Goal: Information Seeking & Learning: Understand process/instructions

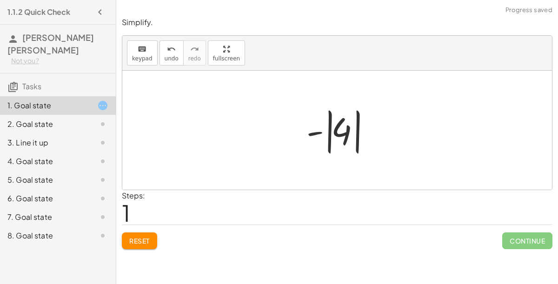
click at [516, 244] on span "Continue" at bounding box center [527, 240] width 50 height 17
click at [528, 240] on span "Continue" at bounding box center [527, 240] width 50 height 17
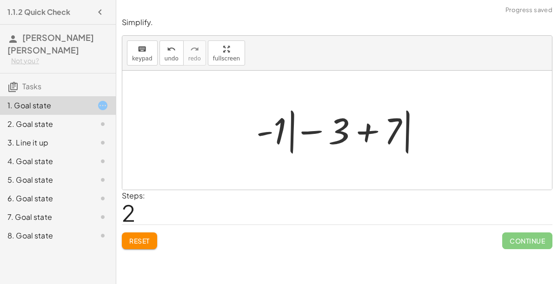
click at [143, 237] on span "Reset" at bounding box center [139, 241] width 20 height 8
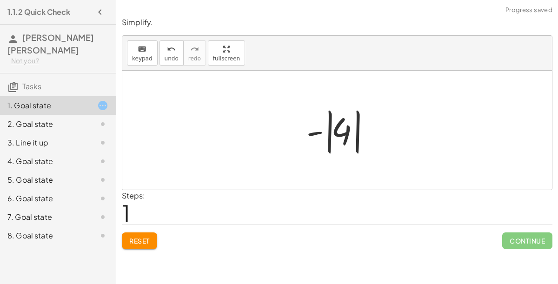
click at [527, 237] on span "Continue" at bounding box center [527, 240] width 50 height 17
click at [534, 238] on span "Continue" at bounding box center [527, 240] width 50 height 17
click at [532, 243] on span "Continue" at bounding box center [527, 240] width 50 height 17
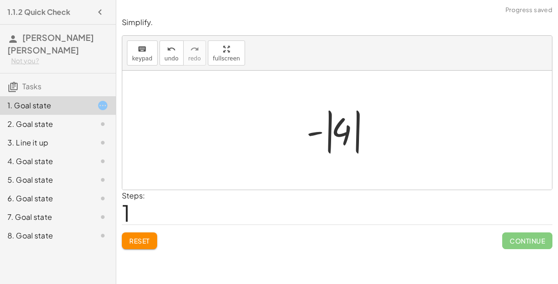
click at [535, 239] on span "Continue" at bounding box center [527, 240] width 50 height 17
click at [99, 100] on icon at bounding box center [102, 105] width 11 height 11
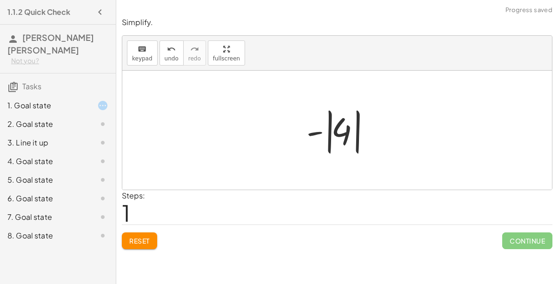
click at [106, 100] on icon at bounding box center [102, 105] width 11 height 11
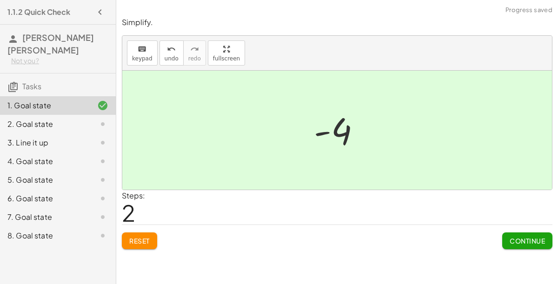
click at [528, 245] on button "Continue" at bounding box center [527, 240] width 50 height 17
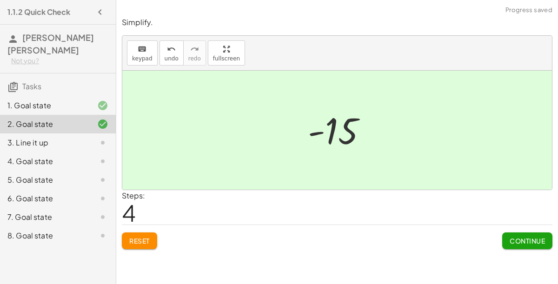
click at [530, 245] on button "Continue" at bounding box center [527, 240] width 50 height 17
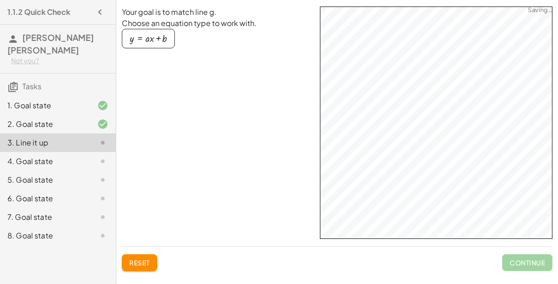
click at [52, 156] on div "4. Goal state" at bounding box center [44, 161] width 75 height 11
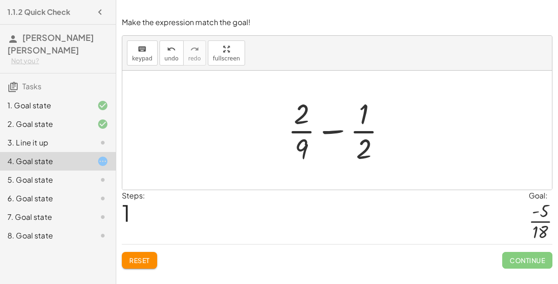
click at [511, 257] on span "Continue" at bounding box center [527, 260] width 50 height 17
click at [139, 252] on button "Reset" at bounding box center [139, 260] width 35 height 17
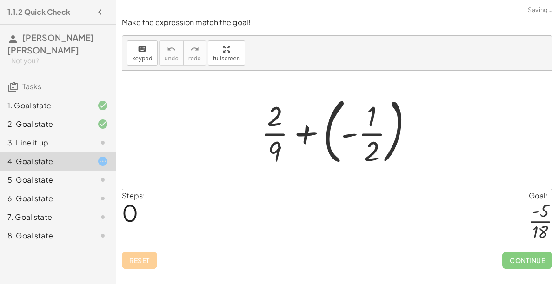
click at [139, 254] on div "Reset Continue" at bounding box center [337, 256] width 430 height 25
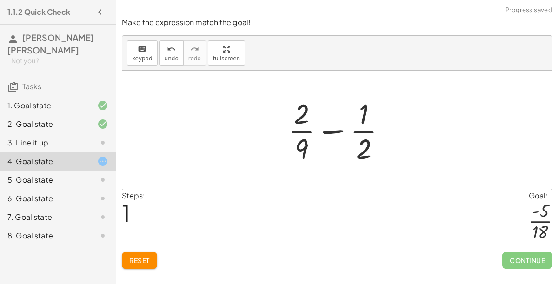
click at [142, 260] on span "Reset" at bounding box center [139, 260] width 20 height 8
click at [139, 259] on div "Reset Continue" at bounding box center [337, 256] width 430 height 25
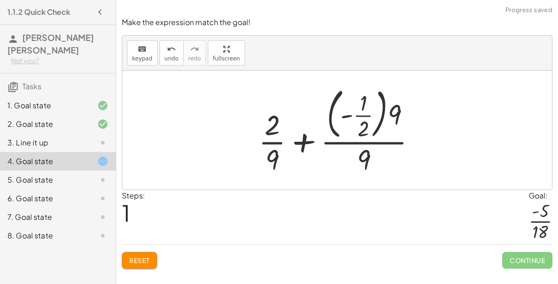
click at [135, 262] on span "Reset" at bounding box center [139, 260] width 20 height 8
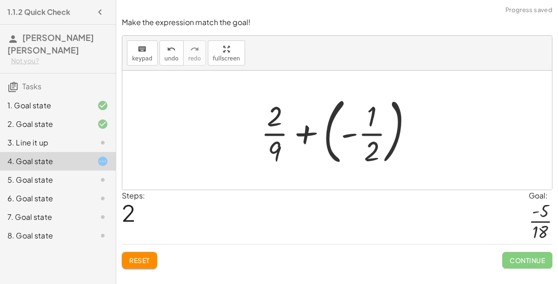
click at [142, 253] on button "Reset" at bounding box center [139, 260] width 35 height 17
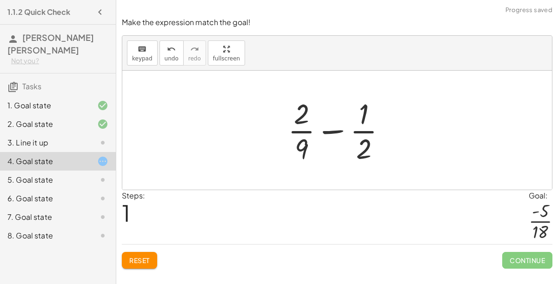
click at [136, 260] on span "Reset" at bounding box center [139, 260] width 20 height 8
click at [144, 257] on span "Reset" at bounding box center [139, 260] width 20 height 8
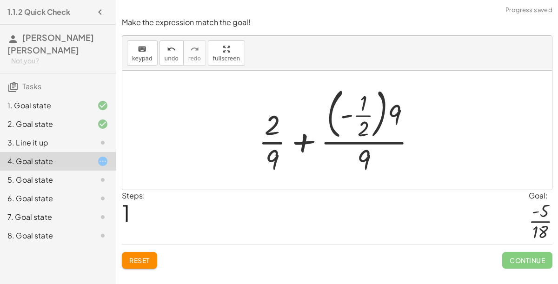
click at [144, 263] on span "Reset" at bounding box center [139, 260] width 20 height 8
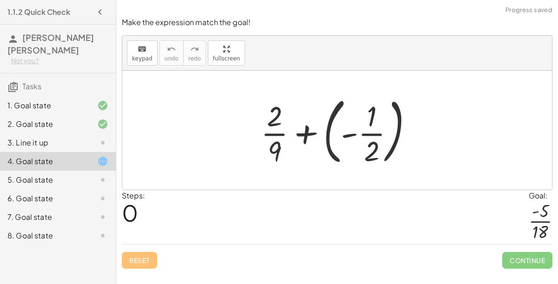
click at [44, 174] on div "5. Goal state" at bounding box center [44, 179] width 75 height 11
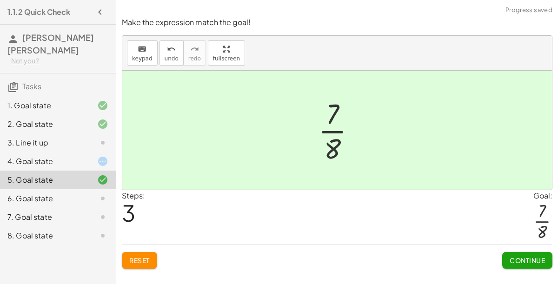
click at [524, 259] on span "Continue" at bounding box center [526, 260] width 35 height 8
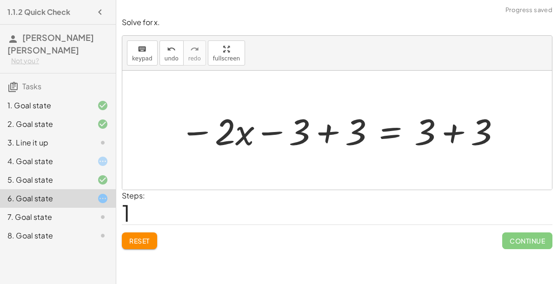
click at [137, 240] on span "Reset" at bounding box center [139, 241] width 20 height 8
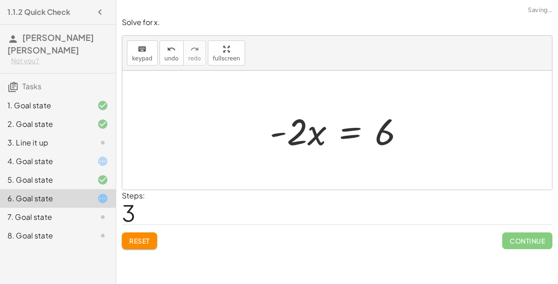
click at [534, 232] on span "Continue" at bounding box center [527, 240] width 50 height 17
click at [529, 241] on span "Continue" at bounding box center [527, 240] width 50 height 17
click at [549, 218] on div "Steps: 3" at bounding box center [337, 207] width 430 height 34
click at [546, 218] on div "Steps: 3" at bounding box center [337, 207] width 430 height 34
click at [126, 234] on button "Reset" at bounding box center [139, 240] width 35 height 17
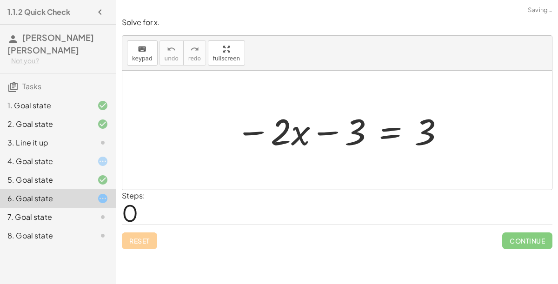
click at [138, 233] on div "Reset Continue" at bounding box center [337, 237] width 430 height 25
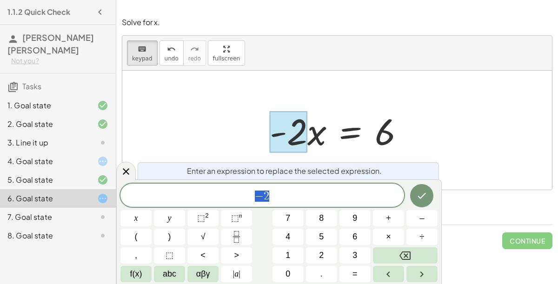
click at [317, 142] on div at bounding box center [340, 130] width 151 height 48
click at [326, 142] on div at bounding box center [340, 130] width 151 height 48
click at [319, 138] on div at bounding box center [340, 130] width 151 height 48
click at [310, 131] on div at bounding box center [340, 130] width 151 height 48
click at [322, 135] on div at bounding box center [340, 130] width 151 height 48
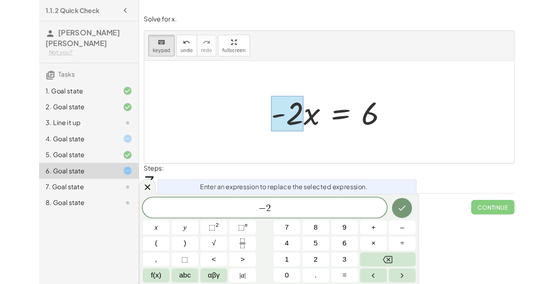
scroll to position [9, 0]
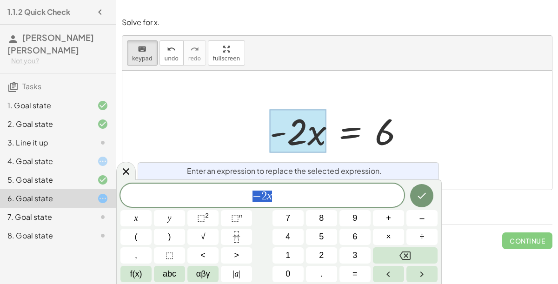
click at [353, 191] on span "− 2 x" at bounding box center [262, 196] width 284 height 13
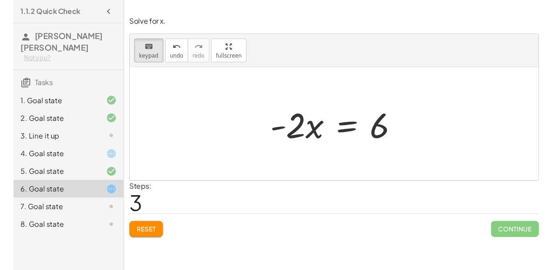
scroll to position [0, 0]
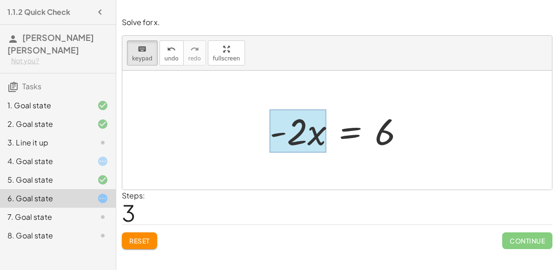
click at [311, 133] on div at bounding box center [298, 131] width 57 height 43
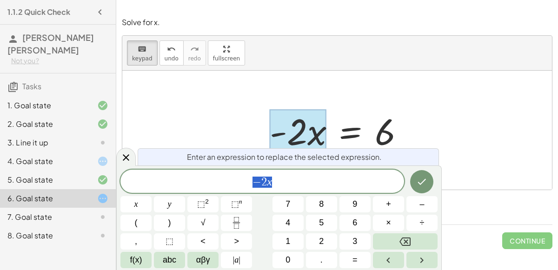
click at [308, 175] on div "− 2 x" at bounding box center [262, 181] width 284 height 23
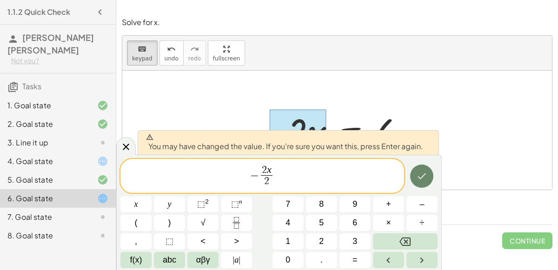
click at [421, 171] on icon "Done" at bounding box center [421, 176] width 11 height 11
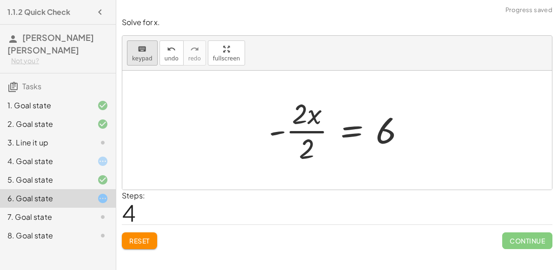
click at [140, 45] on icon "keyboard" at bounding box center [142, 49] width 9 height 11
click at [387, 126] on div at bounding box center [386, 130] width 20 height 41
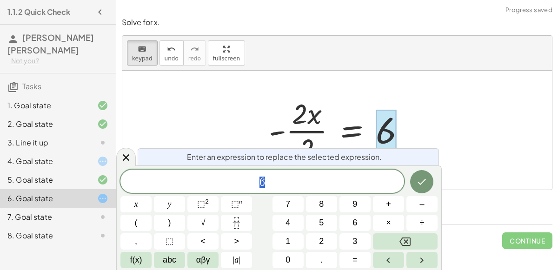
click at [327, 180] on span "6" at bounding box center [262, 182] width 284 height 13
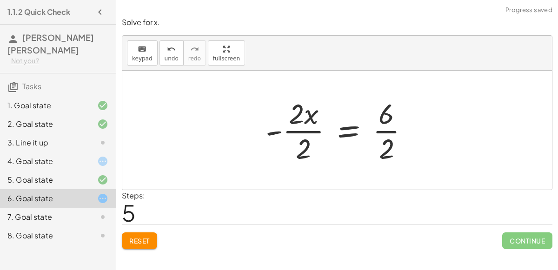
click at [299, 127] on div at bounding box center [341, 130] width 160 height 72
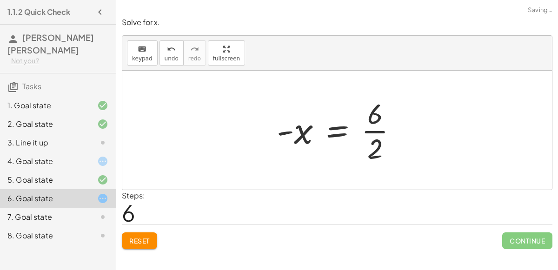
click at [383, 132] on div at bounding box center [341, 130] width 138 height 72
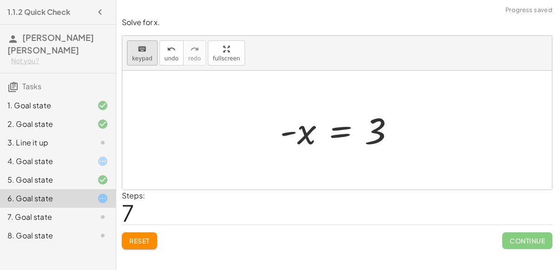
click at [140, 59] on span "keypad" at bounding box center [142, 58] width 20 height 7
click at [301, 134] on div at bounding box center [298, 131] width 36 height 41
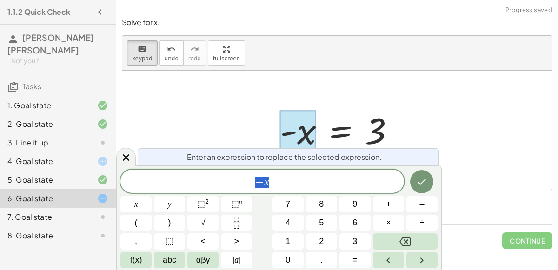
click at [291, 187] on span "− x" at bounding box center [262, 182] width 284 height 13
click at [430, 185] on button "Done" at bounding box center [421, 181] width 23 height 23
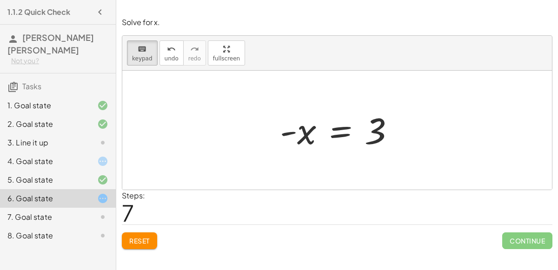
click at [135, 243] on span "Reset" at bounding box center [139, 241] width 20 height 8
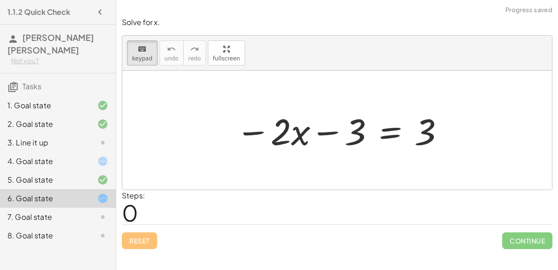
drag, startPoint x: 333, startPoint y: 135, endPoint x: 442, endPoint y: 128, distance: 108.5
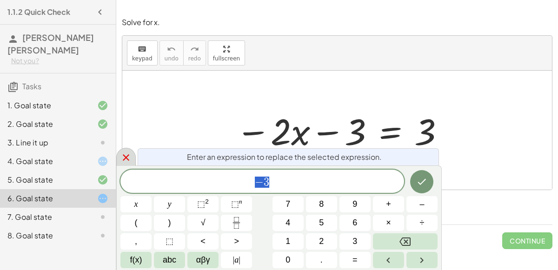
click at [126, 159] on icon at bounding box center [125, 157] width 11 height 11
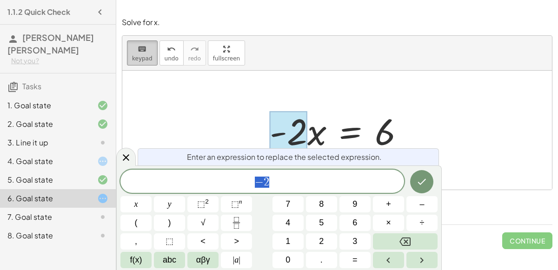
click at [138, 59] on span "keypad" at bounding box center [142, 58] width 20 height 7
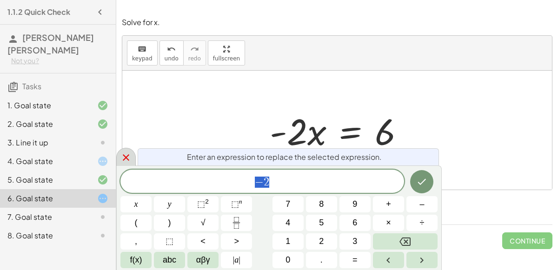
click at [131, 163] on div at bounding box center [126, 157] width 20 height 18
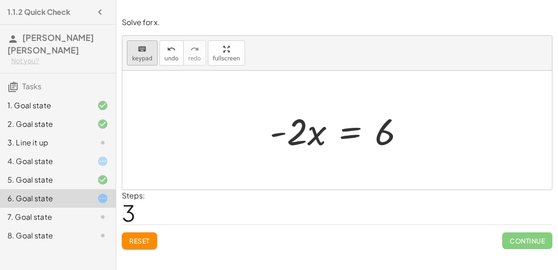
click at [143, 55] on span "keypad" at bounding box center [142, 58] width 20 height 7
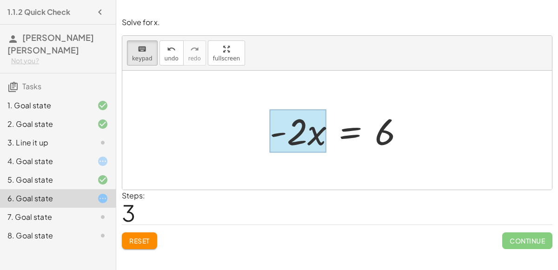
click at [322, 138] on div at bounding box center [298, 131] width 57 height 43
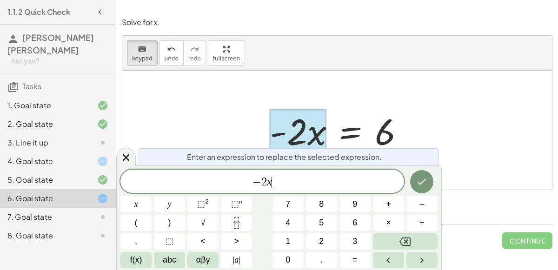
click at [309, 183] on span "− 2 x ​" at bounding box center [262, 182] width 284 height 13
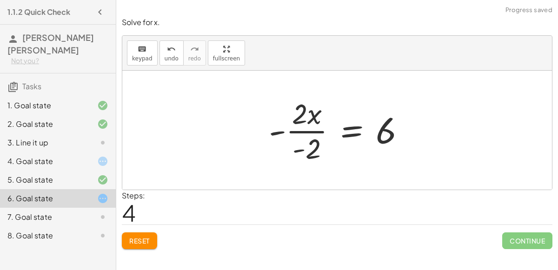
click at [313, 129] on div at bounding box center [340, 130] width 153 height 72
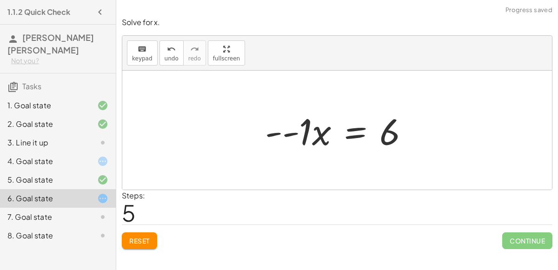
click at [295, 136] on div at bounding box center [340, 130] width 161 height 48
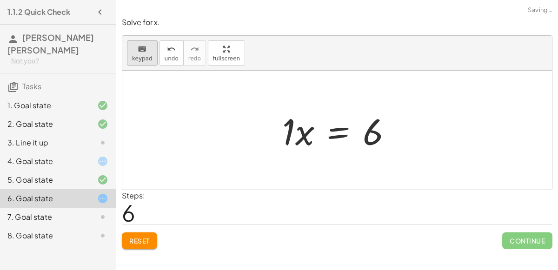
click at [136, 63] on button "keyboard keypad" at bounding box center [142, 52] width 31 height 25
click at [370, 133] on div at bounding box center [373, 132] width 20 height 41
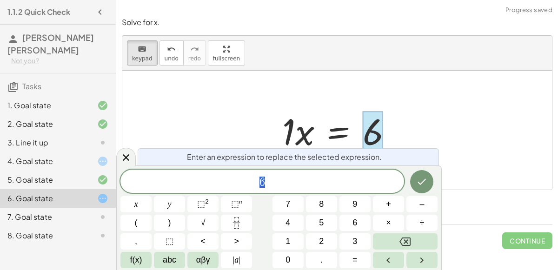
click at [325, 189] on div "6" at bounding box center [262, 181] width 284 height 23
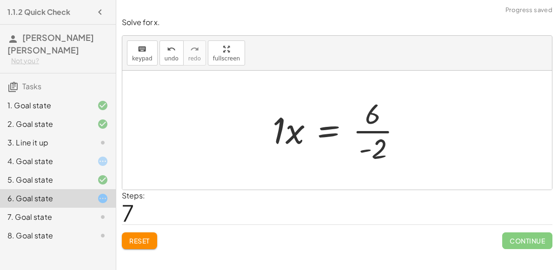
click at [370, 131] on div at bounding box center [341, 130] width 146 height 72
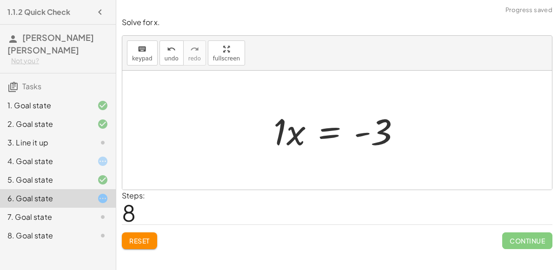
click at [290, 139] on div at bounding box center [341, 130] width 144 height 48
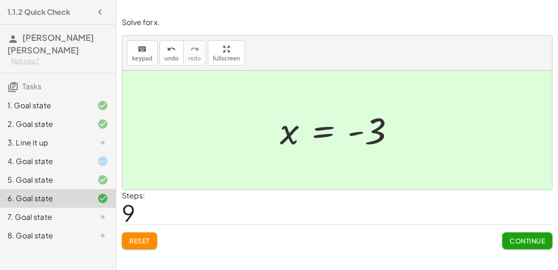
click at [533, 242] on span "Continue" at bounding box center [526, 241] width 35 height 8
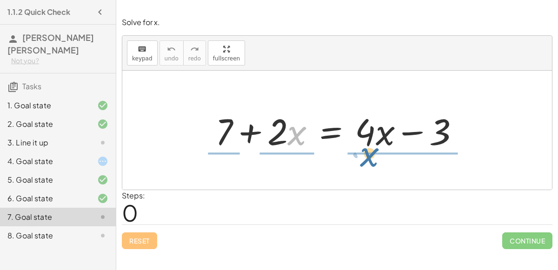
drag, startPoint x: 298, startPoint y: 134, endPoint x: 354, endPoint y: 151, distance: 58.6
click at [354, 151] on div at bounding box center [341, 130] width 261 height 48
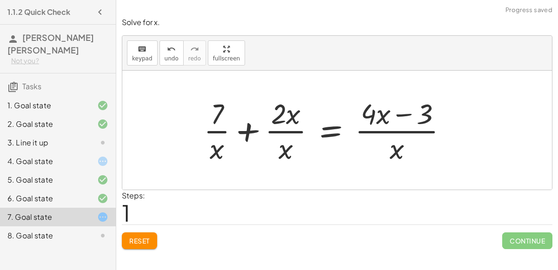
click at [141, 235] on button "Reset" at bounding box center [139, 240] width 35 height 17
click at [156, 233] on button "Reset" at bounding box center [139, 240] width 35 height 17
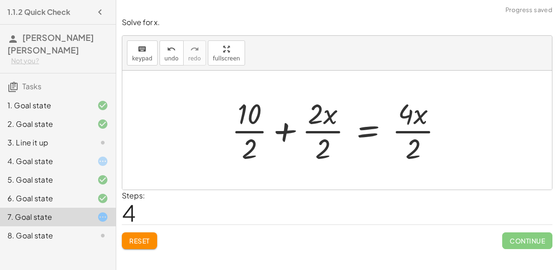
click at [154, 236] on button "Reset" at bounding box center [139, 240] width 35 height 17
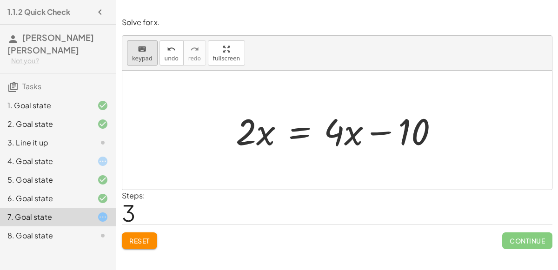
click at [152, 52] on button "keyboard keypad" at bounding box center [142, 52] width 31 height 25
click at [150, 55] on button "keyboard keypad" at bounding box center [142, 52] width 31 height 25
click at [150, 56] on button "keyboard keypad" at bounding box center [142, 52] width 31 height 25
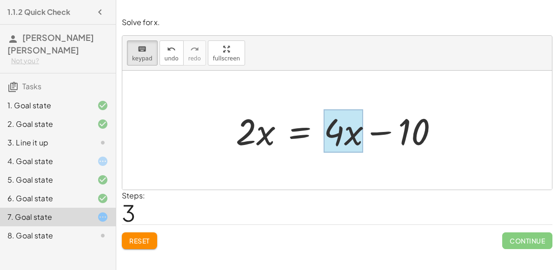
click at [353, 142] on div at bounding box center [344, 131] width 40 height 43
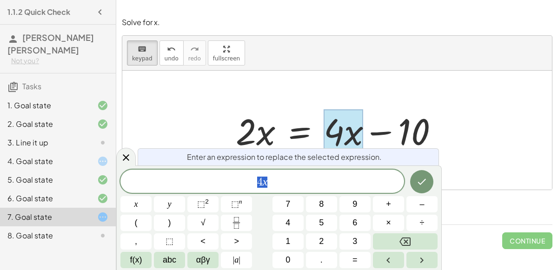
click at [329, 176] on span "4 x" at bounding box center [262, 182] width 284 height 13
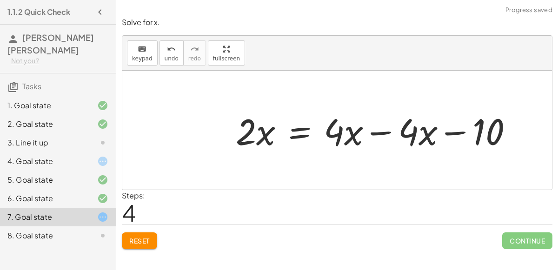
click at [382, 132] on div at bounding box center [377, 130] width 293 height 48
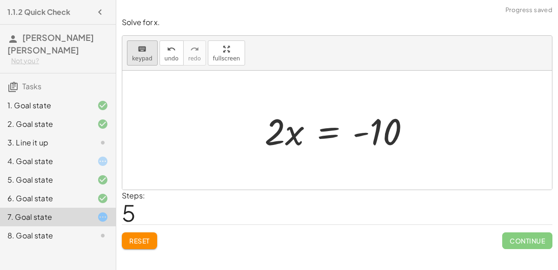
click at [143, 49] on icon "keyboard" at bounding box center [142, 49] width 9 height 11
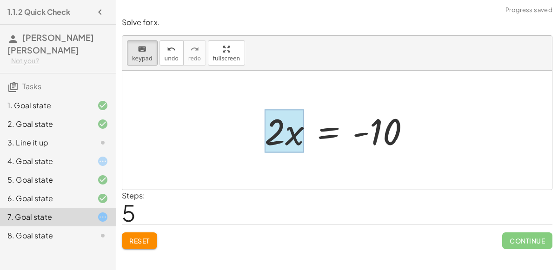
click at [301, 137] on div at bounding box center [284, 131] width 40 height 43
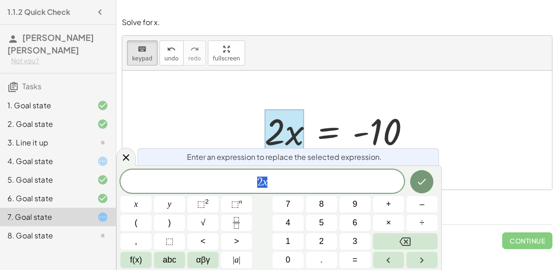
click at [300, 178] on span "2 x" at bounding box center [262, 182] width 284 height 13
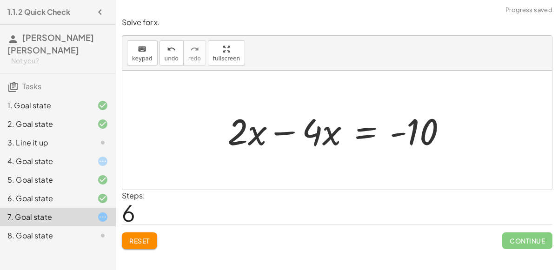
click at [287, 135] on div at bounding box center [341, 130] width 236 height 48
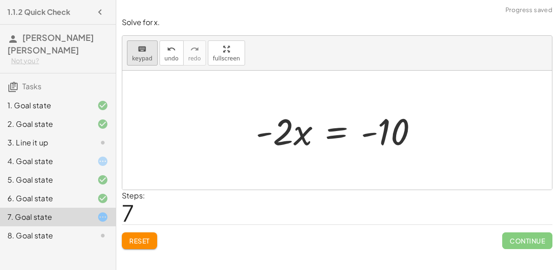
click at [139, 55] on span "keypad" at bounding box center [142, 58] width 20 height 7
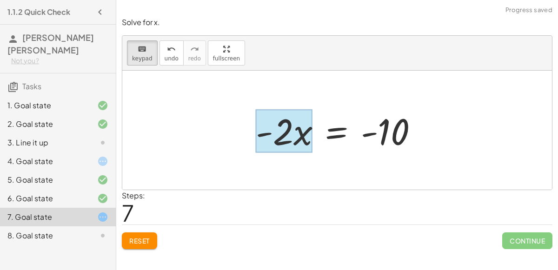
click at [295, 141] on div at bounding box center [284, 131] width 57 height 43
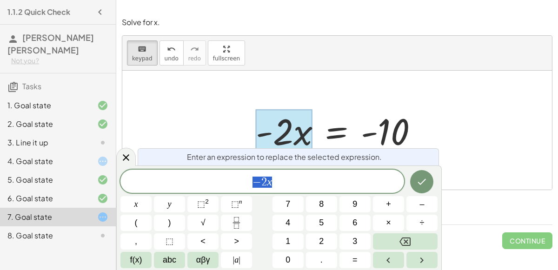
click at [306, 183] on span "− 2 x" at bounding box center [262, 182] width 284 height 13
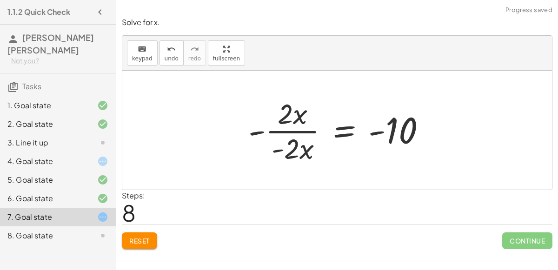
click at [306, 129] on div at bounding box center [341, 130] width 194 height 72
click at [259, 131] on div at bounding box center [341, 130] width 194 height 72
click at [301, 109] on div at bounding box center [341, 130] width 194 height 72
click at [299, 132] on div at bounding box center [341, 130] width 194 height 72
click at [295, 133] on div at bounding box center [341, 130] width 194 height 72
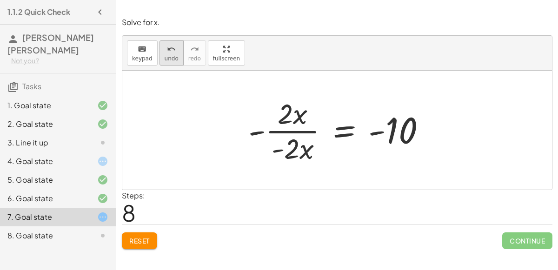
click at [167, 53] on icon "undo" at bounding box center [171, 49] width 9 height 11
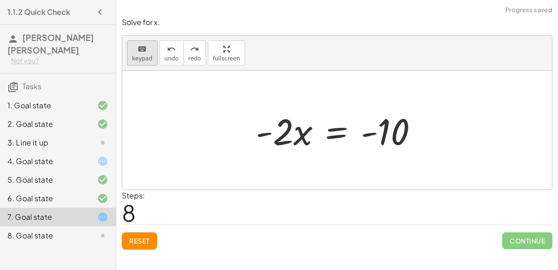
click at [139, 57] on span "keypad" at bounding box center [142, 58] width 20 height 7
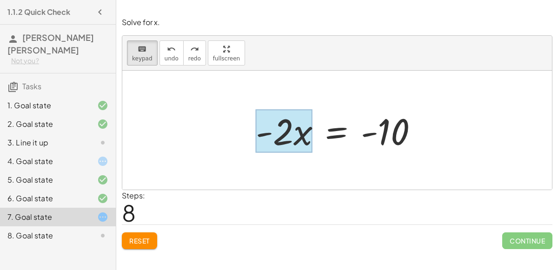
click at [308, 138] on div at bounding box center [284, 131] width 57 height 43
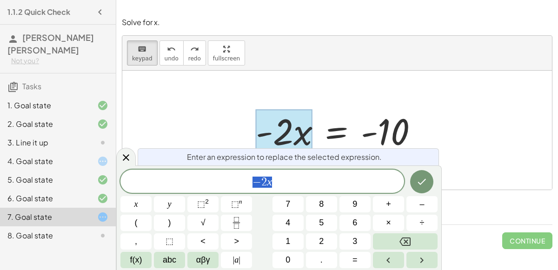
click at [309, 186] on span "− 2 x" at bounding box center [262, 182] width 284 height 13
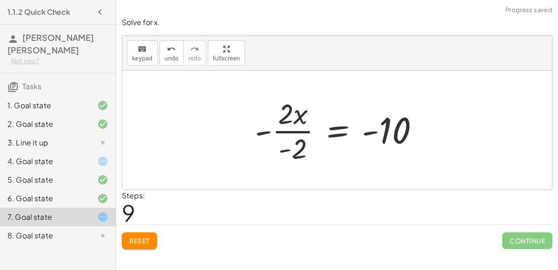
click at [293, 125] on div at bounding box center [340, 130] width 181 height 72
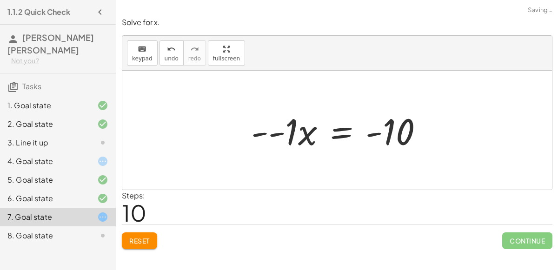
click at [274, 134] on div at bounding box center [340, 130] width 189 height 48
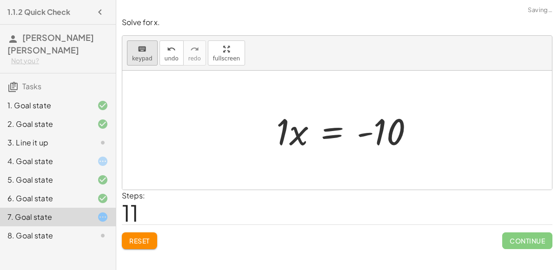
click at [148, 57] on span "keypad" at bounding box center [142, 58] width 20 height 7
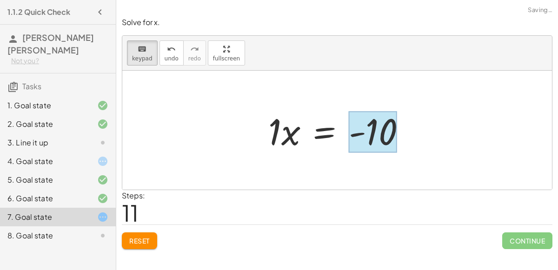
click at [383, 134] on div at bounding box center [373, 132] width 48 height 41
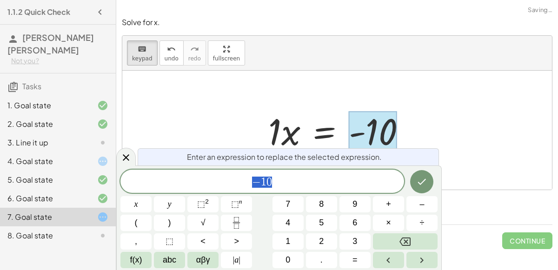
click at [302, 186] on span "− 1 0" at bounding box center [262, 182] width 284 height 13
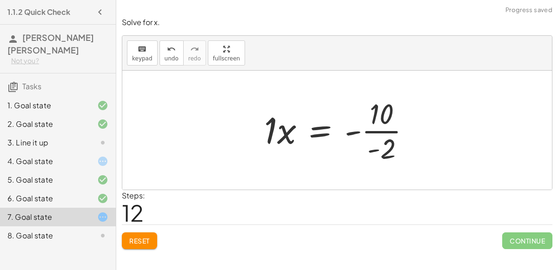
click at [385, 134] on div at bounding box center [340, 130] width 163 height 72
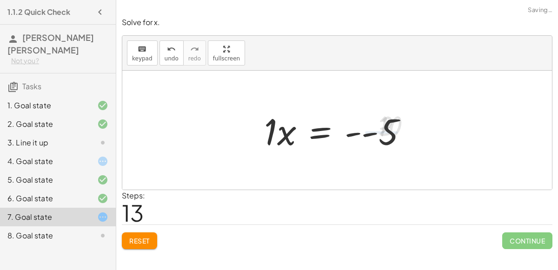
click at [365, 128] on div at bounding box center [339, 130] width 160 height 48
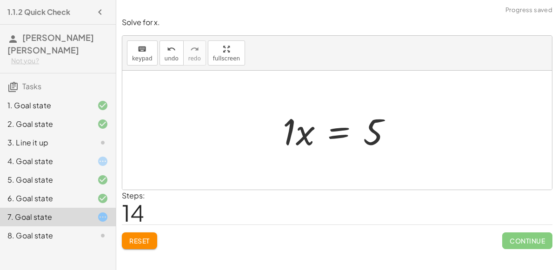
click at [299, 128] on div at bounding box center [341, 130] width 126 height 48
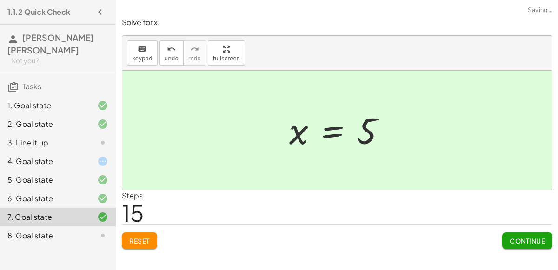
click at [525, 245] on button "Continue" at bounding box center [527, 240] width 50 height 17
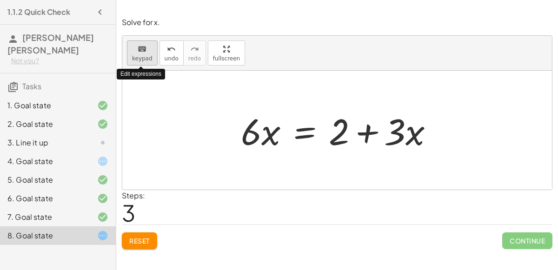
click at [138, 57] on span "keypad" at bounding box center [142, 58] width 20 height 7
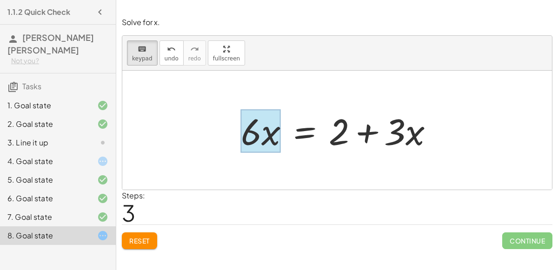
click at [273, 134] on div at bounding box center [261, 131] width 40 height 43
click at [267, 139] on div at bounding box center [261, 131] width 40 height 43
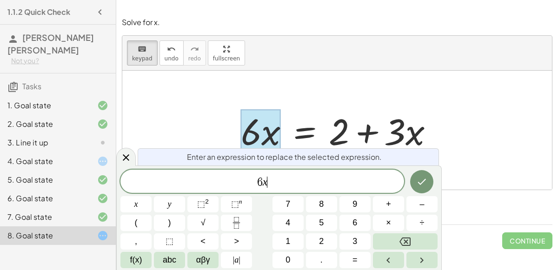
click at [290, 179] on span "6 x ​" at bounding box center [262, 182] width 284 height 13
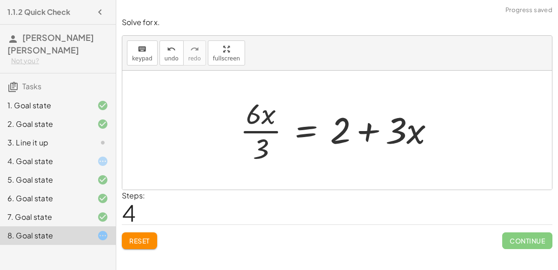
click at [270, 134] on div at bounding box center [340, 130] width 211 height 72
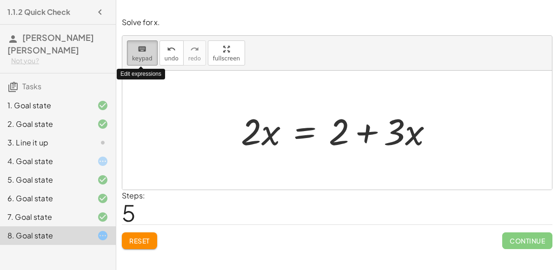
click at [141, 56] on span "keypad" at bounding box center [142, 58] width 20 height 7
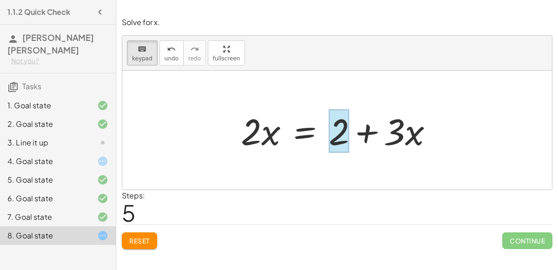
click at [344, 138] on div at bounding box center [339, 131] width 20 height 43
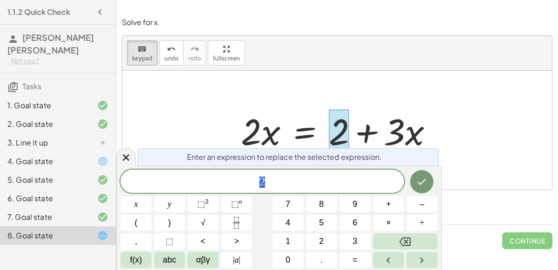
click at [289, 181] on span "2" at bounding box center [262, 182] width 284 height 13
click at [422, 190] on button "Done" at bounding box center [421, 181] width 23 height 23
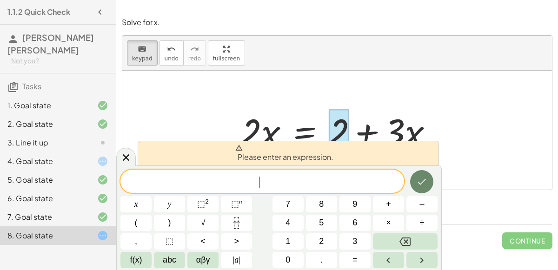
click at [422, 190] on button "Done" at bounding box center [421, 181] width 23 height 23
click at [151, 52] on button "keyboard keypad" at bounding box center [142, 52] width 31 height 25
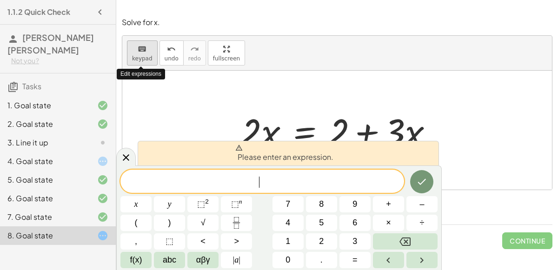
click at [151, 52] on button "keyboard keypad" at bounding box center [142, 52] width 31 height 25
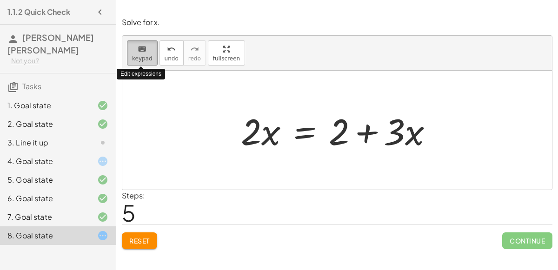
click at [151, 52] on button "keyboard keypad" at bounding box center [142, 52] width 31 height 25
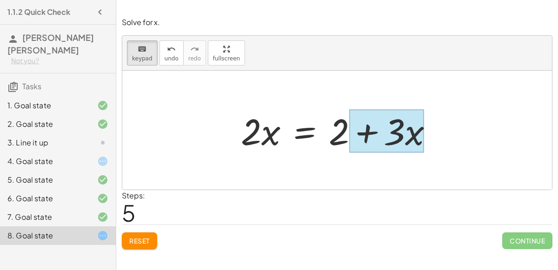
click at [408, 136] on div at bounding box center [386, 131] width 75 height 43
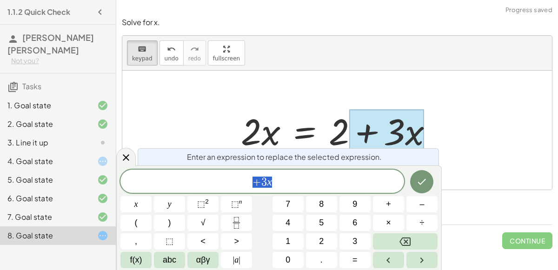
click at [326, 176] on span "+ 3 x" at bounding box center [262, 182] width 284 height 13
click at [261, 182] on span "3" at bounding box center [264, 182] width 6 height 11
click at [276, 185] on span "+ 3 x ​" at bounding box center [262, 182] width 284 height 13
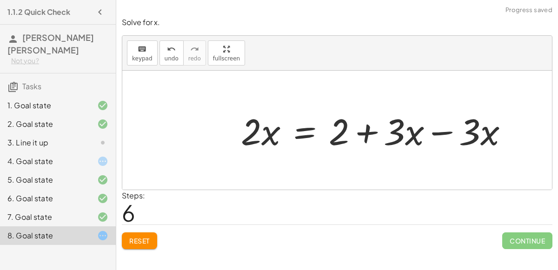
click at [442, 129] on div at bounding box center [378, 130] width 284 height 48
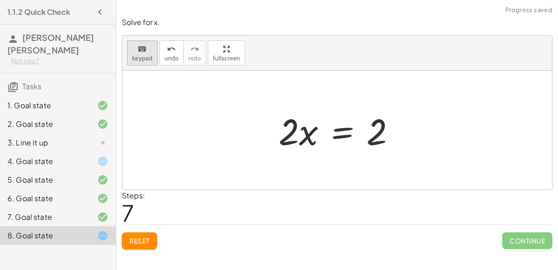
click at [143, 56] on span "keypad" at bounding box center [142, 58] width 20 height 7
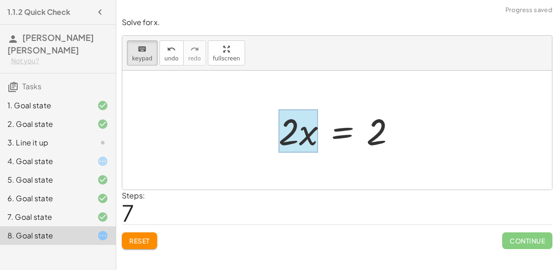
click at [302, 129] on div at bounding box center [298, 131] width 40 height 43
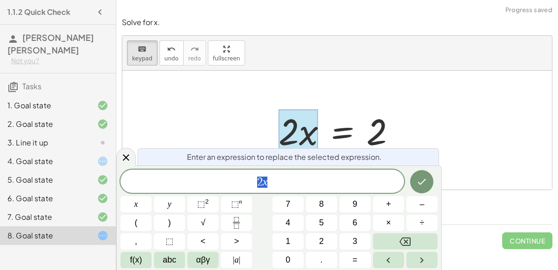
click at [304, 179] on span "2 x" at bounding box center [262, 182] width 284 height 13
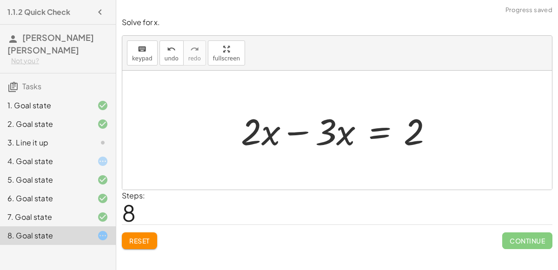
click at [303, 131] on div at bounding box center [340, 130] width 209 height 48
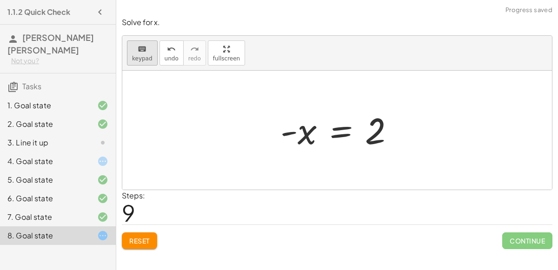
click at [145, 51] on icon "keyboard" at bounding box center [142, 49] width 9 height 11
click at [140, 54] on button "keyboard keypad" at bounding box center [142, 52] width 31 height 25
click at [296, 132] on div at bounding box center [341, 130] width 131 height 46
click at [288, 130] on div at bounding box center [341, 130] width 131 height 46
click at [141, 57] on span "keypad" at bounding box center [142, 58] width 20 height 7
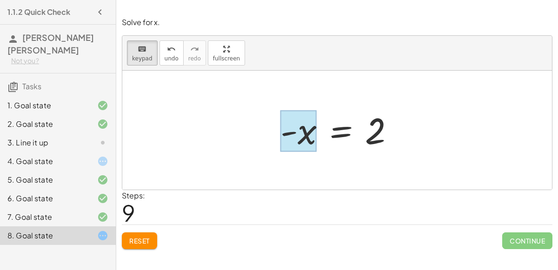
click at [299, 136] on div at bounding box center [298, 131] width 36 height 41
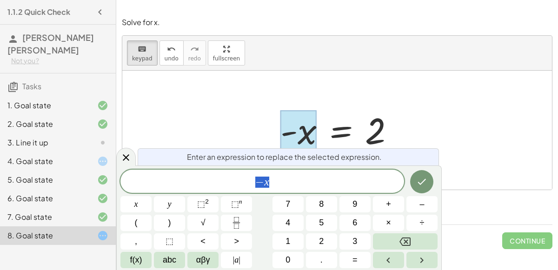
click at [297, 185] on span "− x" at bounding box center [262, 182] width 284 height 13
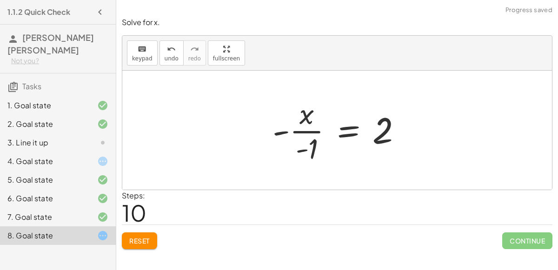
click at [304, 132] on div at bounding box center [341, 130] width 146 height 72
click at [139, 54] on button "keyboard keypad" at bounding box center [142, 52] width 31 height 25
click at [310, 140] on div at bounding box center [307, 148] width 22 height 31
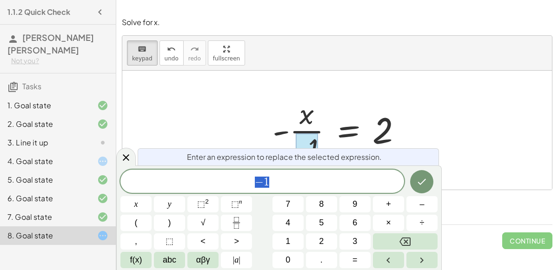
click at [310, 185] on span "− 1" at bounding box center [262, 182] width 284 height 13
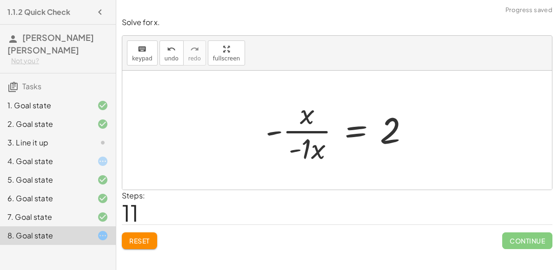
click at [322, 132] on div at bounding box center [341, 130] width 160 height 72
click at [271, 132] on div at bounding box center [341, 130] width 160 height 72
click at [167, 51] on icon "undo" at bounding box center [171, 49] width 9 height 11
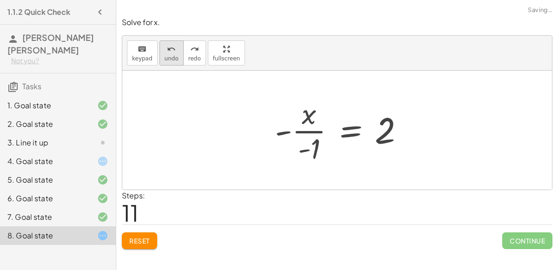
click at [167, 54] on button "undo undo" at bounding box center [171, 52] width 24 height 25
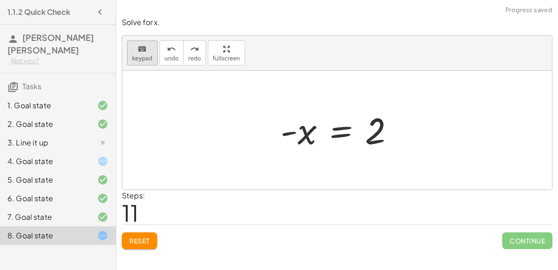
click at [141, 58] on span "keypad" at bounding box center [142, 58] width 20 height 7
click at [132, 56] on span "keypad" at bounding box center [142, 58] width 20 height 7
click at [303, 128] on div at bounding box center [341, 130] width 131 height 46
click at [138, 240] on span "Reset" at bounding box center [139, 241] width 20 height 8
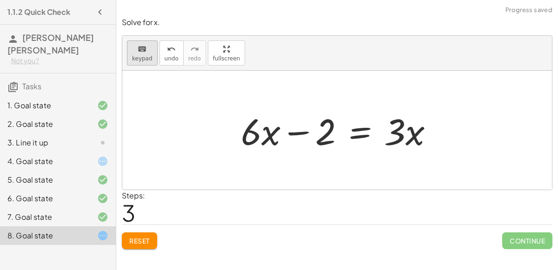
click at [148, 60] on span "keypad" at bounding box center [142, 58] width 20 height 7
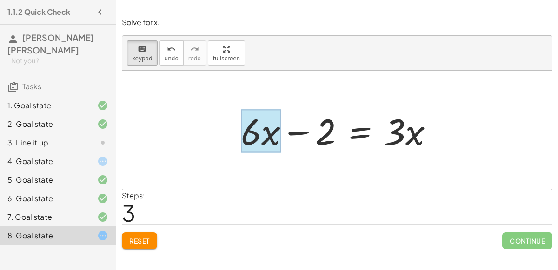
click at [278, 137] on div at bounding box center [261, 131] width 40 height 43
click at [262, 135] on div at bounding box center [261, 131] width 40 height 43
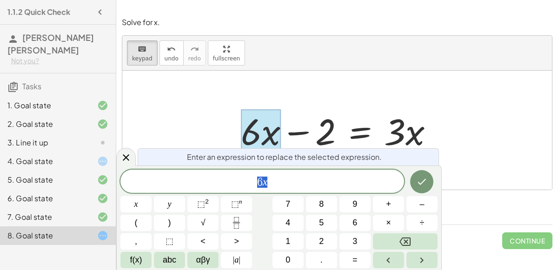
click at [283, 178] on span "6 x" at bounding box center [262, 182] width 284 height 13
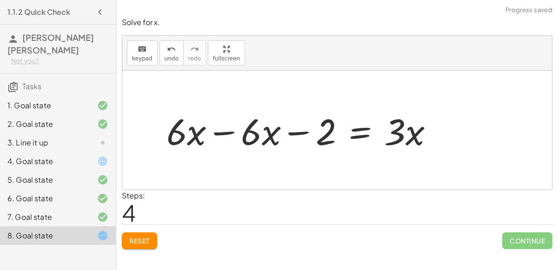
click at [220, 133] on div at bounding box center [304, 130] width 284 height 48
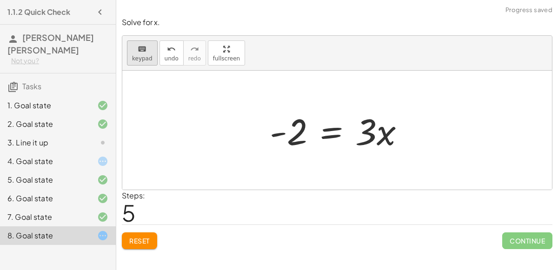
click at [136, 58] on span "keypad" at bounding box center [142, 58] width 20 height 7
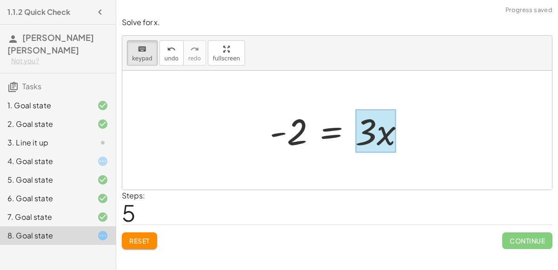
click at [379, 142] on div at bounding box center [375, 131] width 40 height 43
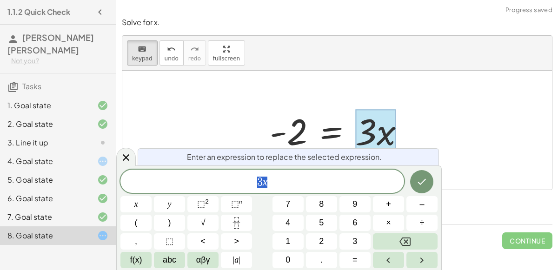
click at [309, 178] on span "3 x" at bounding box center [262, 182] width 284 height 13
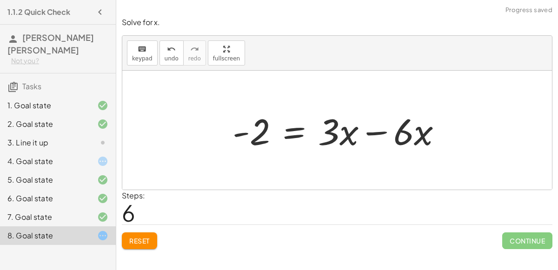
click at [402, 132] on div at bounding box center [341, 130] width 226 height 48
click at [378, 129] on div at bounding box center [341, 130] width 226 height 48
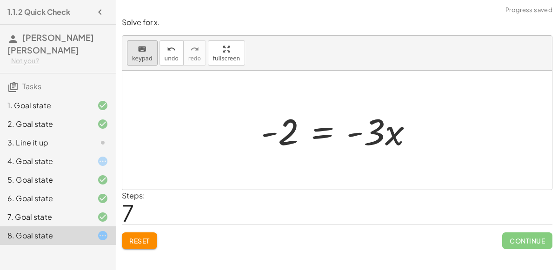
click at [142, 59] on span "keypad" at bounding box center [142, 58] width 20 height 7
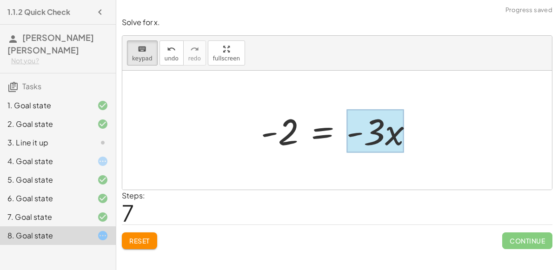
click at [386, 125] on div at bounding box center [375, 131] width 58 height 43
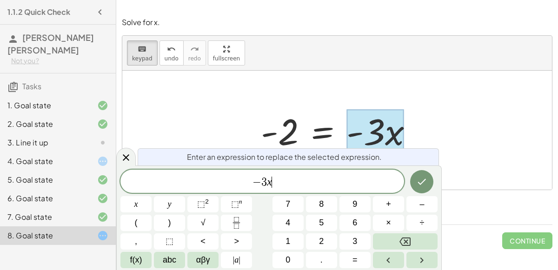
click at [350, 183] on span "− 3 x ​" at bounding box center [262, 182] width 284 height 13
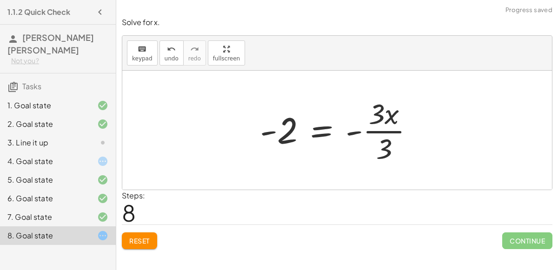
click at [384, 135] on div at bounding box center [340, 130] width 171 height 72
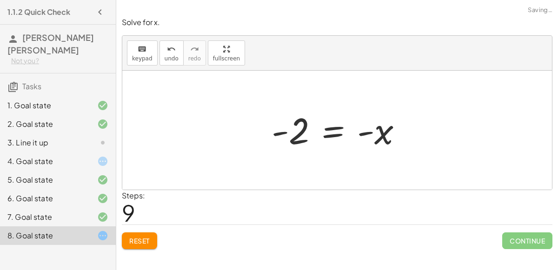
click at [370, 132] on div at bounding box center [340, 130] width 147 height 46
click at [167, 47] on icon "undo" at bounding box center [171, 49] width 9 height 11
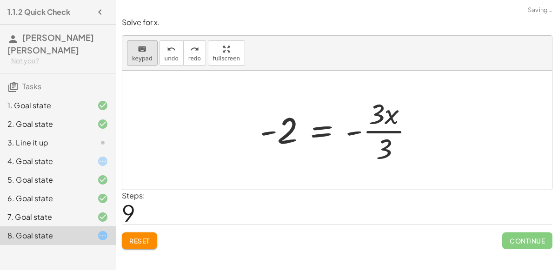
click at [138, 48] on icon "keyboard" at bounding box center [142, 49] width 9 height 11
click at [385, 158] on div at bounding box center [384, 148] width 16 height 33
click at [390, 132] on div at bounding box center [340, 130] width 171 height 72
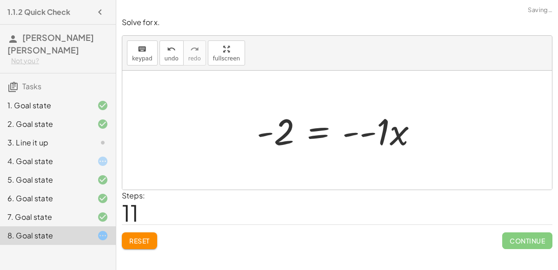
click at [363, 132] on div at bounding box center [341, 130] width 178 height 48
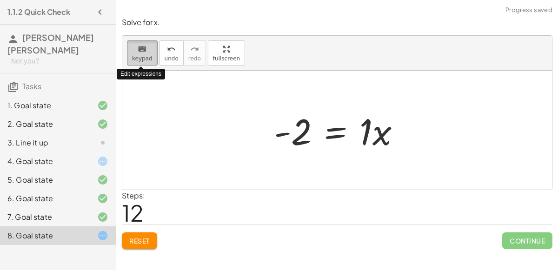
click at [139, 55] on span "keypad" at bounding box center [142, 58] width 20 height 7
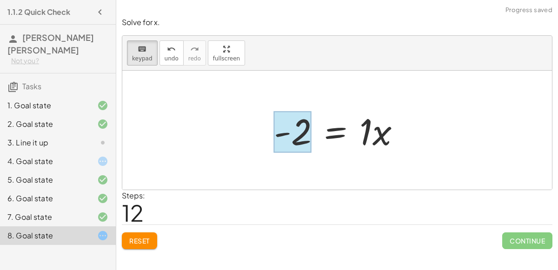
click at [304, 135] on div at bounding box center [293, 132] width 38 height 41
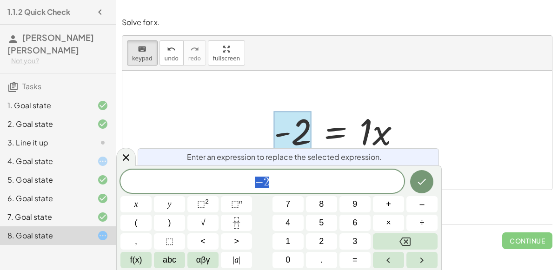
click at [326, 188] on span "− 2" at bounding box center [262, 182] width 284 height 13
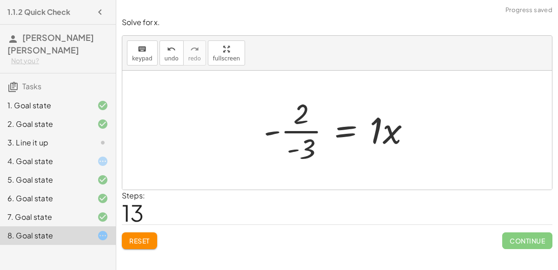
click at [297, 134] on div at bounding box center [341, 130] width 164 height 72
click at [298, 126] on div at bounding box center [341, 130] width 164 height 72
click at [290, 141] on div at bounding box center [341, 130] width 164 height 72
click at [140, 58] on span "keypad" at bounding box center [142, 58] width 20 height 7
click at [136, 242] on span "Reset" at bounding box center [139, 241] width 20 height 8
